Goal: Task Accomplishment & Management: Manage account settings

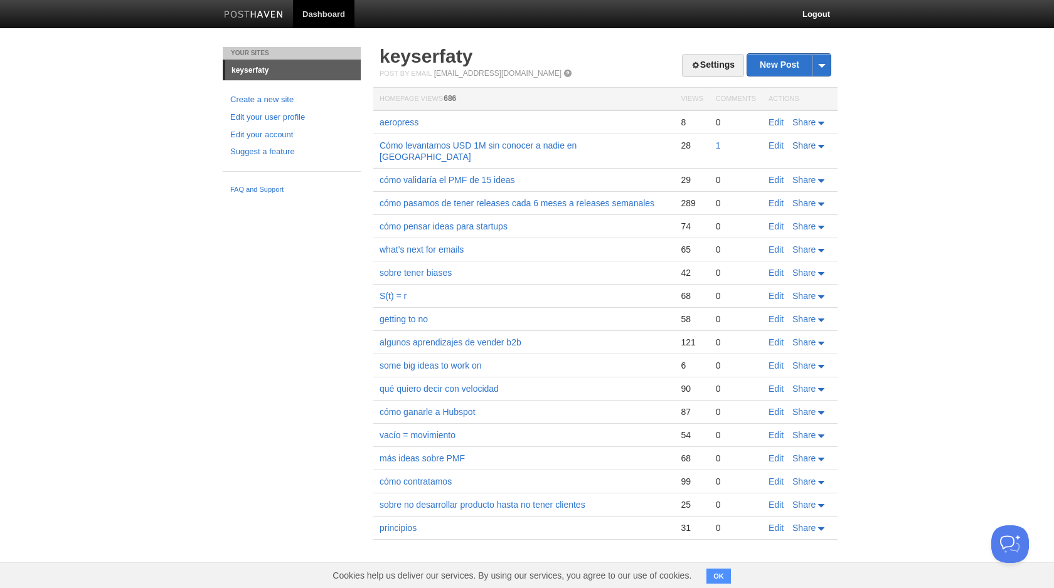
click at [819, 146] on icon at bounding box center [821, 146] width 6 height 3
click at [773, 149] on link "Edit" at bounding box center [775, 145] width 15 height 10
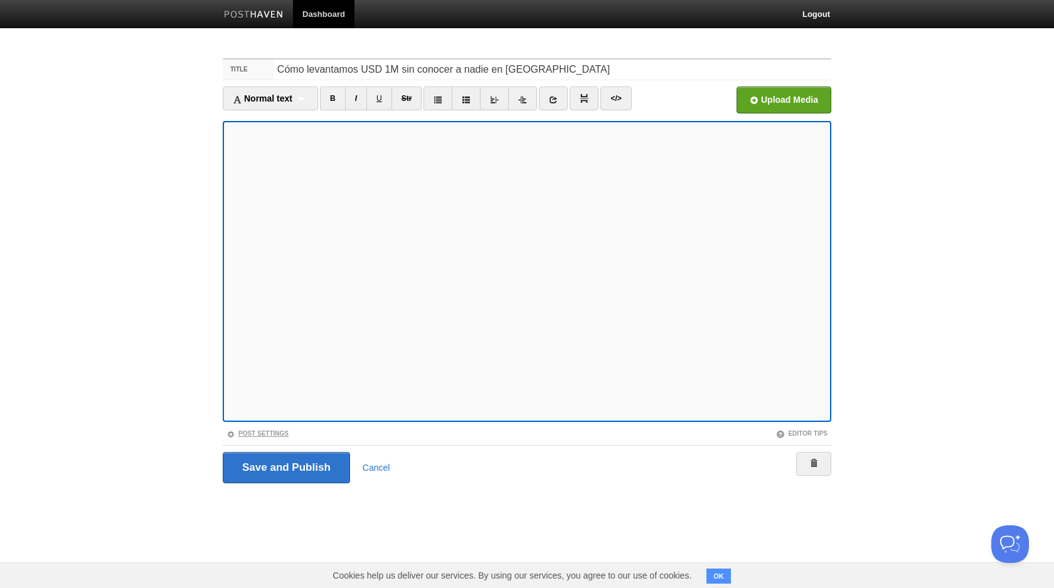
click at [254, 433] on link "Post Settings" at bounding box center [257, 433] width 62 height 7
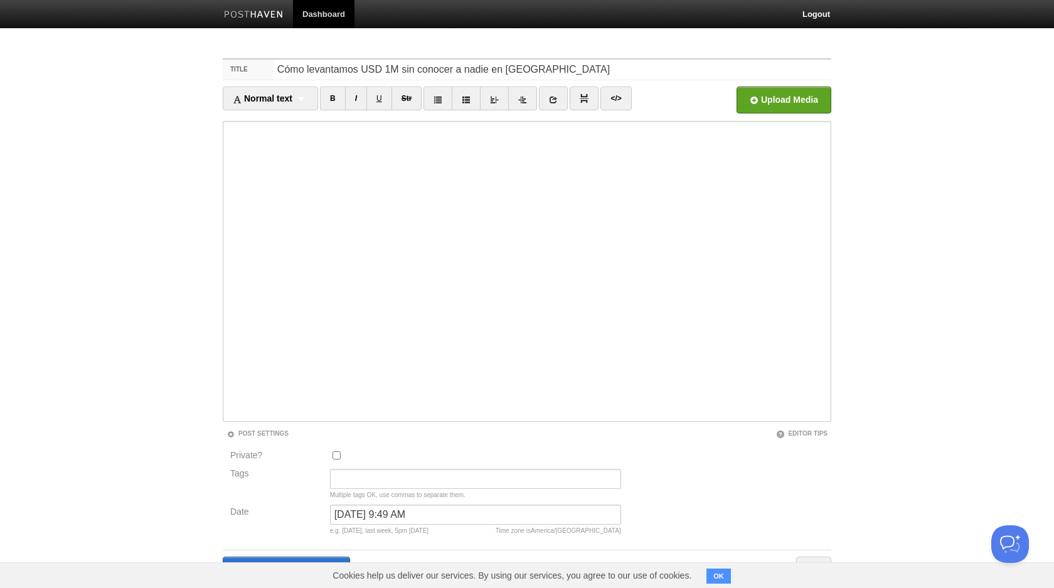
click at [335, 455] on input "Private?" at bounding box center [336, 456] width 8 height 8
checkbox input "true"
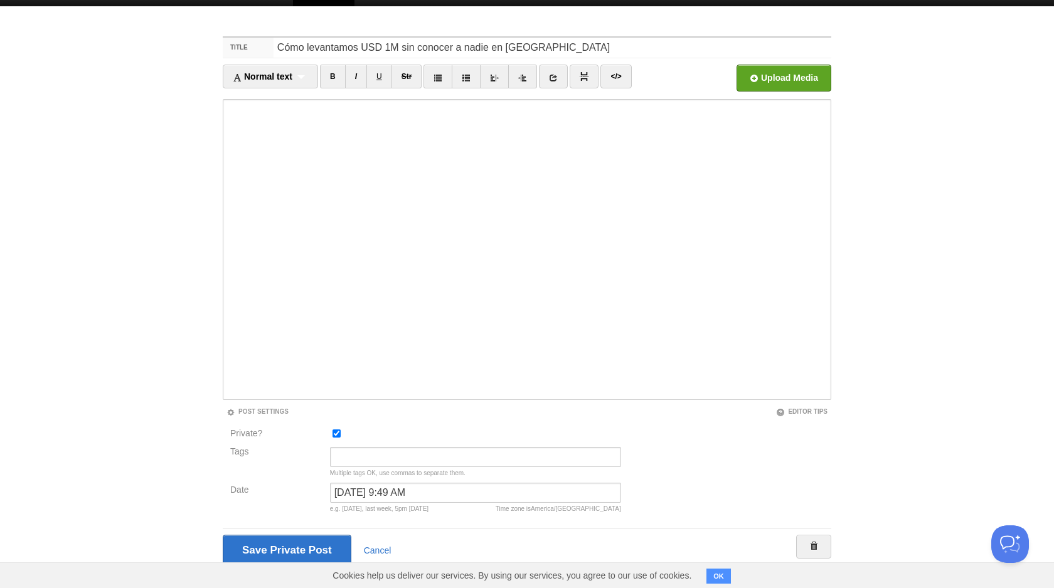
scroll to position [46, 0]
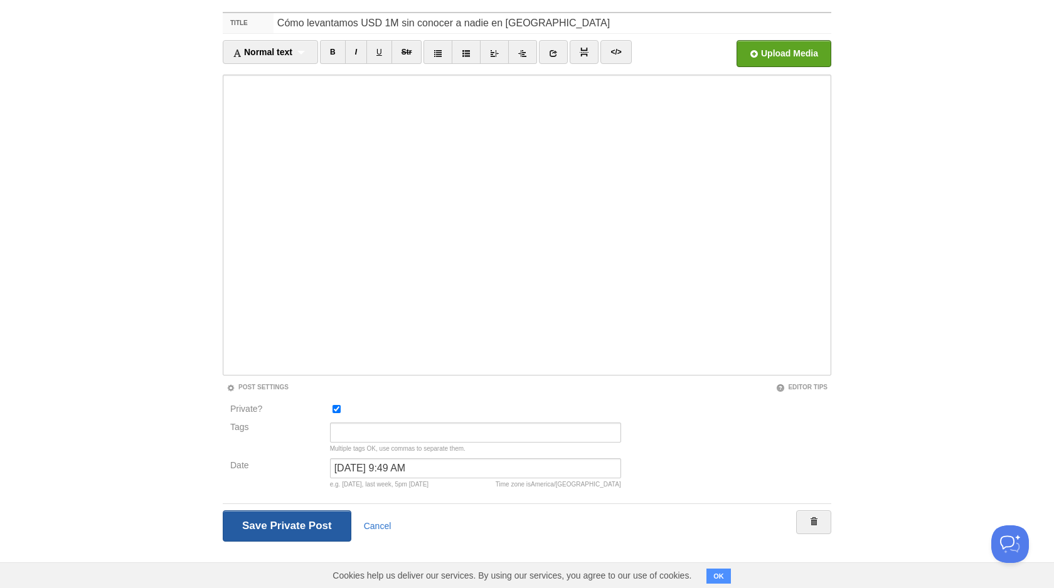
click at [300, 523] on input "Save and Publish" at bounding box center [287, 526] width 129 height 31
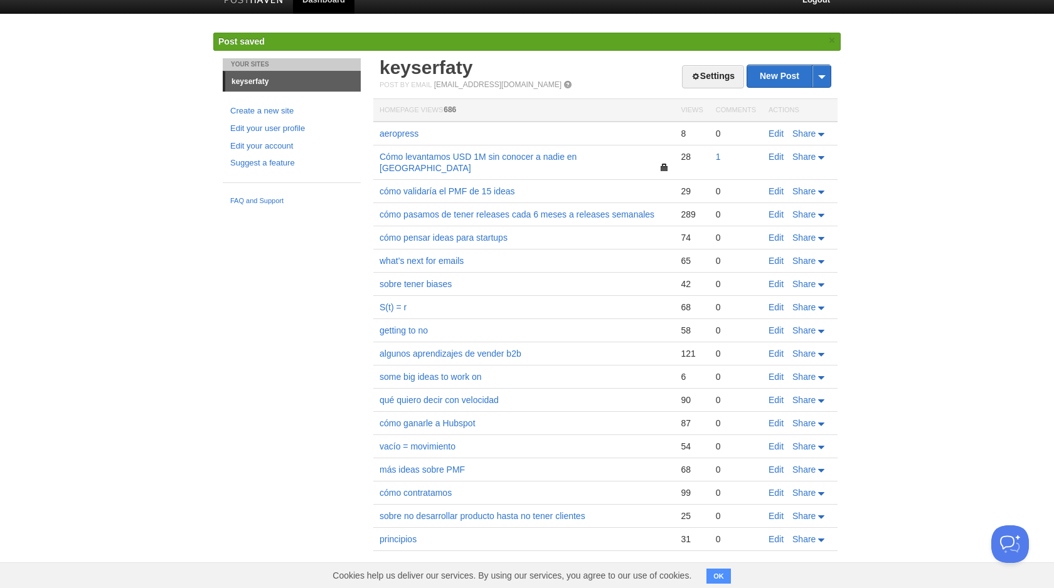
scroll to position [3, 0]
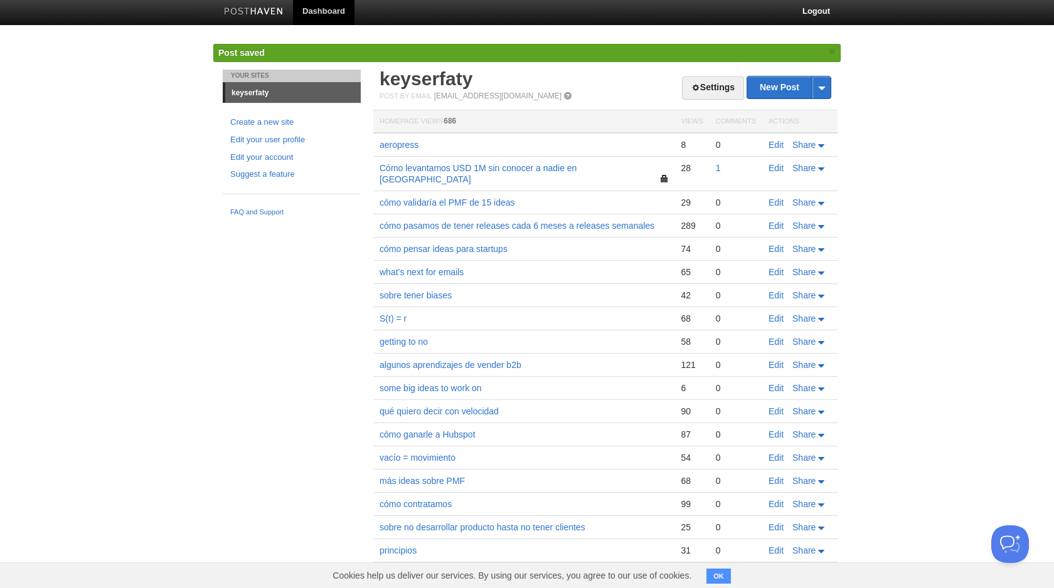
click at [721, 577] on button "OK" at bounding box center [718, 576] width 24 height 15
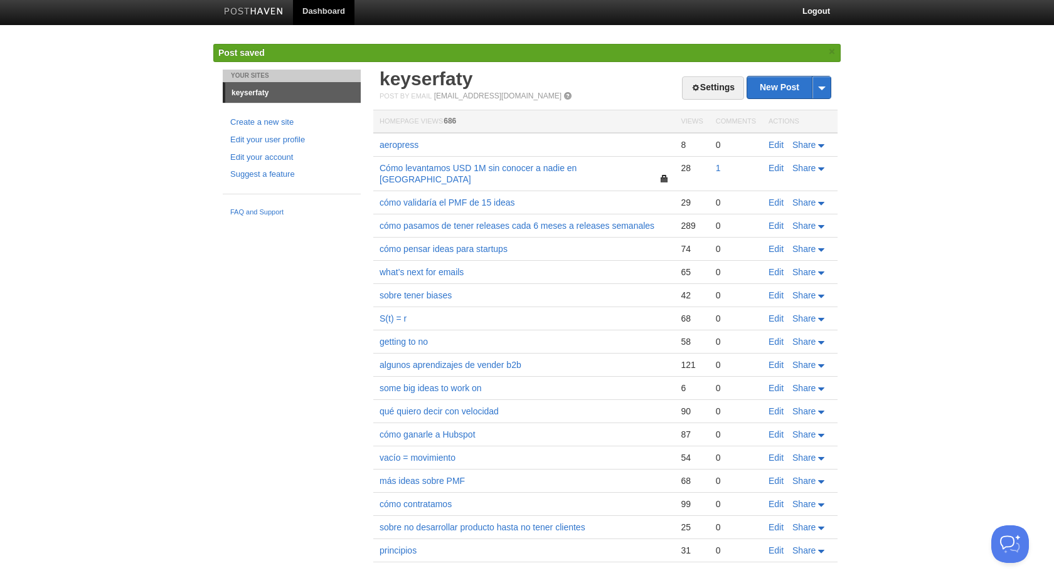
scroll to position [0, 0]
